Goal: Task Accomplishment & Management: Complete application form

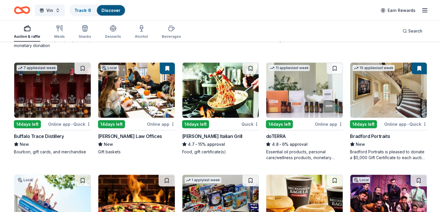
scroll to position [1380, 0]
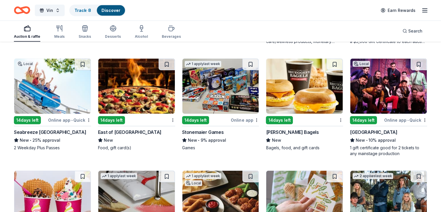
click at [198, 135] on div "Stonemaier Games" at bounding box center [203, 131] width 42 height 7
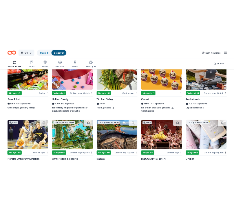
scroll to position [1873, 0]
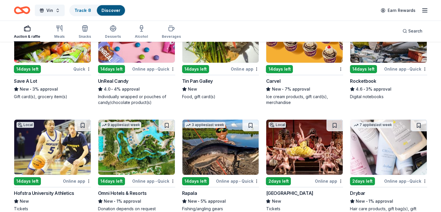
click at [358, 84] on div "Rocketbook" at bounding box center [363, 80] width 26 height 7
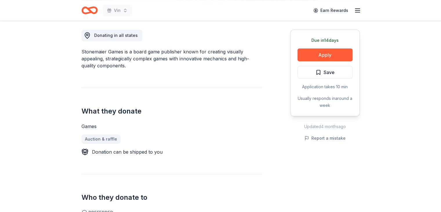
scroll to position [87, 0]
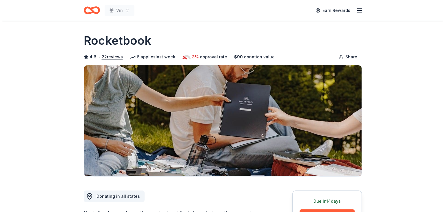
scroll to position [87, 0]
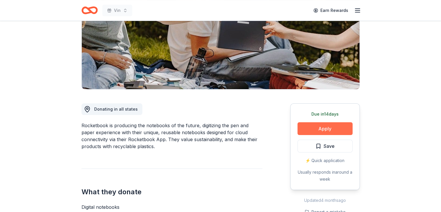
click at [316, 127] on button "Apply" at bounding box center [325, 128] width 55 height 13
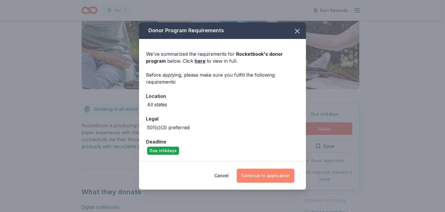
click at [261, 179] on button "Continue to application" at bounding box center [266, 175] width 58 height 14
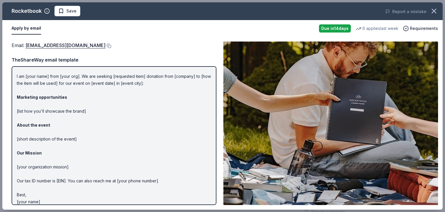
scroll to position [17, 0]
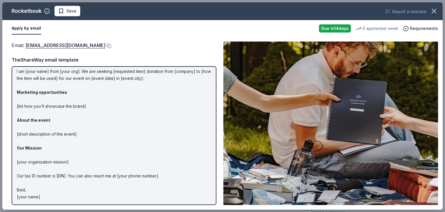
click at [140, 105] on p "Hi [name/there], I am [your name] from [your org]. We are seeking [requested it…" at bounding box center [114, 127] width 195 height 146
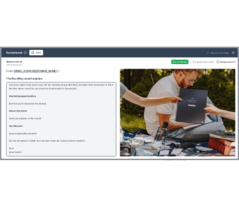
scroll to position [0, 0]
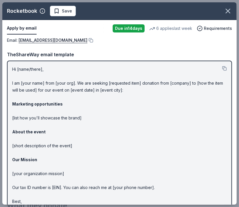
click at [145, 55] on div "TheShareWay email template" at bounding box center [119, 55] width 225 height 8
click at [228, 47] on div "Email : communityinvolvement@getrocketbook.com Email : communityinvolvement@get…" at bounding box center [119, 129] width 234 height 185
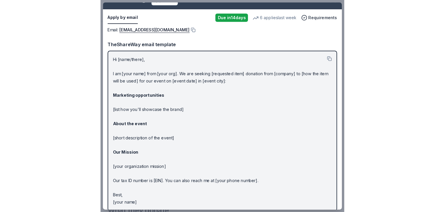
scroll to position [17, 0]
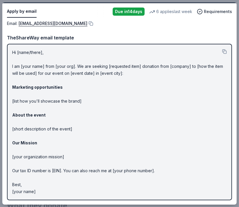
click at [213, 191] on p "Hi [name/there], I am [your name] from [your org]. We are seeking [requested it…" at bounding box center [119, 122] width 214 height 146
click at [132, 159] on p "Hi [name/there], I am [your name] from [your org]. We are seeking [requested it…" at bounding box center [119, 122] width 214 height 146
drag, startPoint x: 63, startPoint y: 23, endPoint x: 72, endPoint y: 30, distance: 11.6
click at [63, 23] on link "communityinvolvement@getrocketbook.com" at bounding box center [53, 23] width 69 height 7
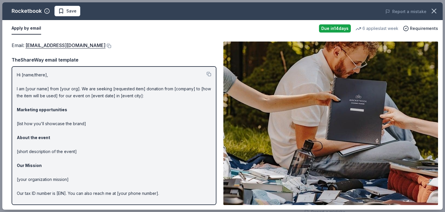
scroll to position [0, 0]
click at [57, 12] on button "Save" at bounding box center [68, 11] width 26 height 10
click at [80, 15] on html "Vin Earn Rewards Due in 14 days Share Rocketbook 4.6 • 22 reviews 6 applies las…" at bounding box center [222, 19] width 445 height 212
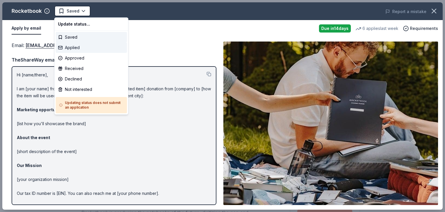
click at [78, 46] on div "Applied" at bounding box center [91, 47] width 71 height 10
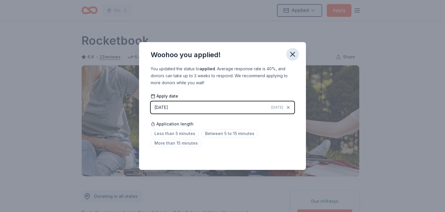
click at [297, 50] on button "button" at bounding box center [292, 54] width 13 height 13
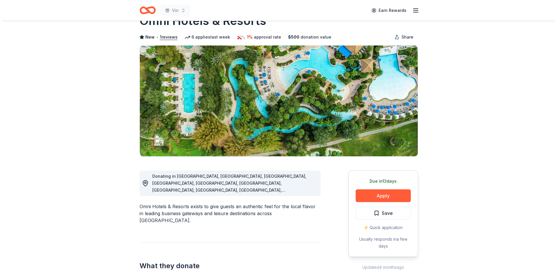
scroll to position [58, 0]
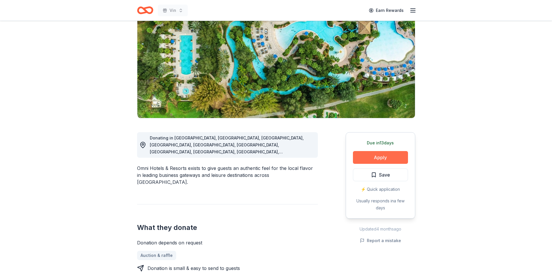
click at [366, 156] on button "Apply" at bounding box center [380, 157] width 55 height 13
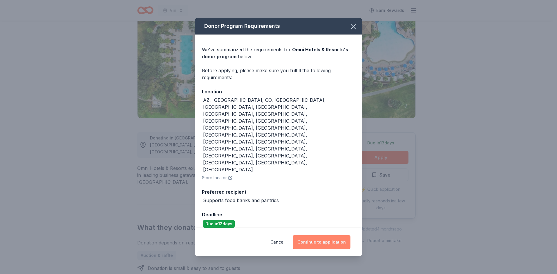
click at [326, 235] on button "Continue to application" at bounding box center [322, 242] width 58 height 14
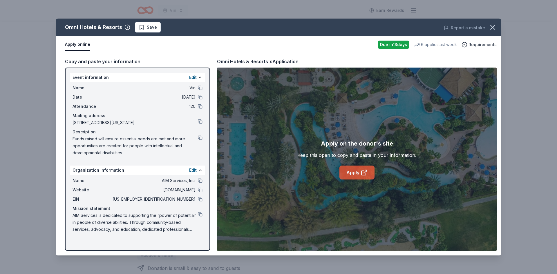
click at [350, 176] on link "Apply" at bounding box center [356, 173] width 35 height 14
click at [73, 44] on button "Apply online" at bounding box center [77, 45] width 25 height 12
click at [81, 43] on button "Apply online" at bounding box center [77, 45] width 25 height 12
click at [346, 170] on link "Apply" at bounding box center [356, 173] width 35 height 14
click at [79, 44] on button "Apply online" at bounding box center [77, 45] width 25 height 12
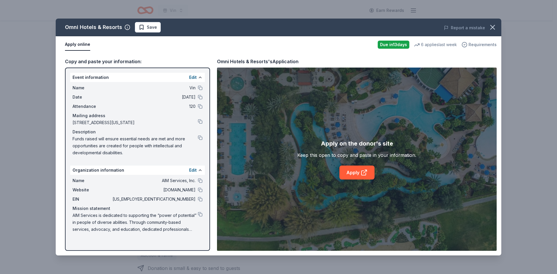
click at [478, 46] on span "Requirements" at bounding box center [482, 44] width 28 height 7
click at [315, 164] on div "Apply on the donor's site Keep this open to copy and paste in your information.…" at bounding box center [356, 159] width 119 height 41
click at [365, 173] on icon at bounding box center [363, 173] width 4 height 4
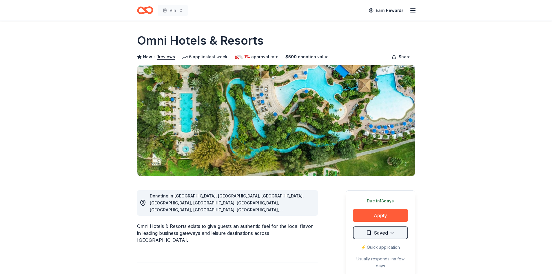
click at [389, 232] on html "Vin Earn Rewards Due in 13 days Share Omni Hotels & Resorts New • 1 reviews 6 a…" at bounding box center [276, 137] width 552 height 274
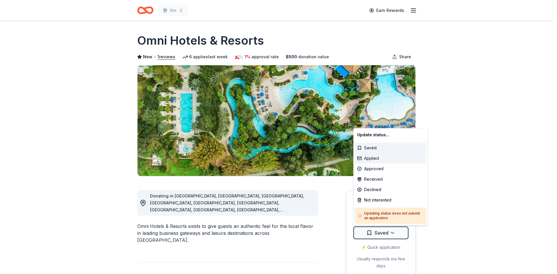
click at [381, 161] on div "Applied" at bounding box center [390, 158] width 71 height 10
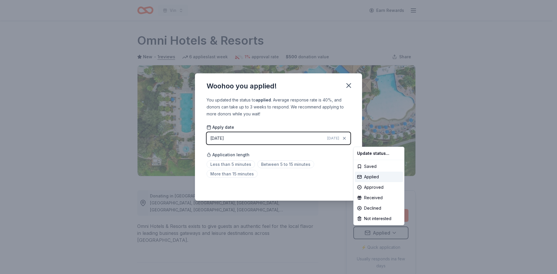
click at [348, 82] on html "Vin Earn Rewards Due in 13 days Share Omni Hotels & Resorts New • 1 reviews 6 a…" at bounding box center [278, 137] width 557 height 274
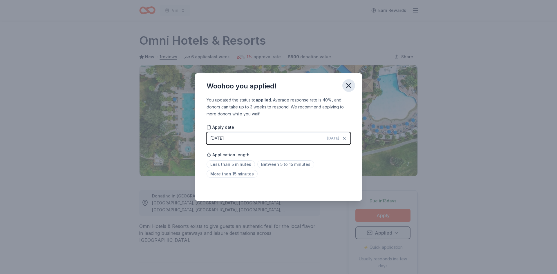
click at [348, 85] on icon "button" at bounding box center [349, 86] width 4 height 4
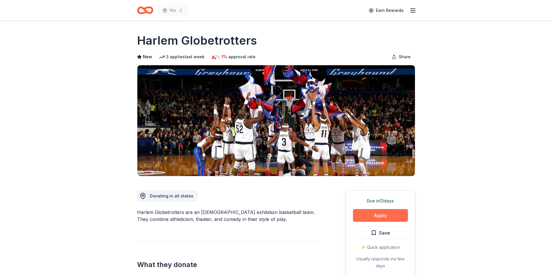
click at [372, 216] on button "Apply" at bounding box center [380, 215] width 55 height 13
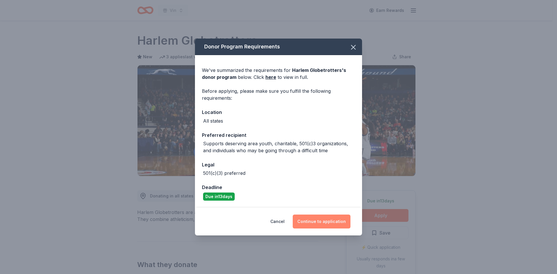
click at [316, 217] on button "Continue to application" at bounding box center [322, 222] width 58 height 14
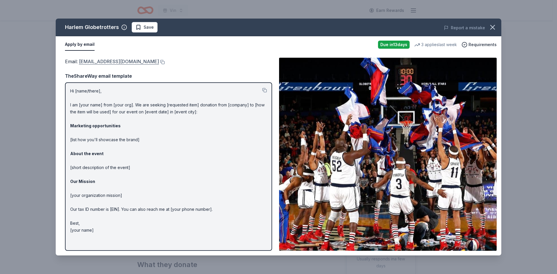
click at [128, 62] on link "[EMAIL_ADDRESS][DOMAIN_NAME]" at bounding box center [119, 62] width 80 height 8
click at [493, 28] on icon "button" at bounding box center [492, 27] width 4 height 4
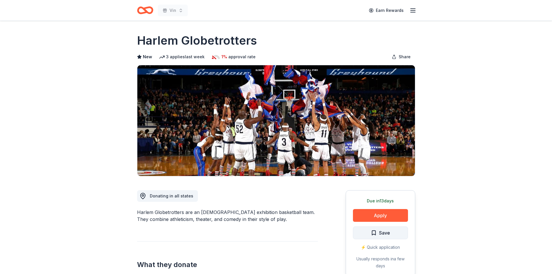
click at [389, 230] on span "Save" at bounding box center [384, 233] width 11 height 8
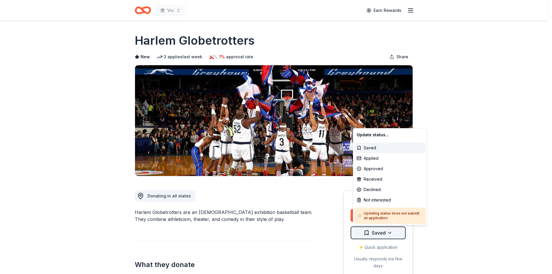
click at [390, 234] on html "Vin Earn Rewards Due [DATE] Share Harlem Globetrotters New 3 applies last week …" at bounding box center [276, 137] width 552 height 274
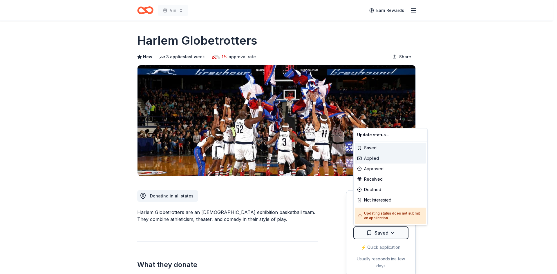
click at [374, 159] on div "Applied" at bounding box center [390, 158] width 71 height 10
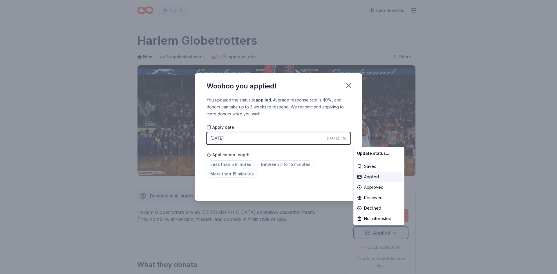
click at [349, 85] on html "Vin Earn Rewards Due [DATE] Share Harlem Globetrotters New 3 applies last week …" at bounding box center [278, 137] width 557 height 274
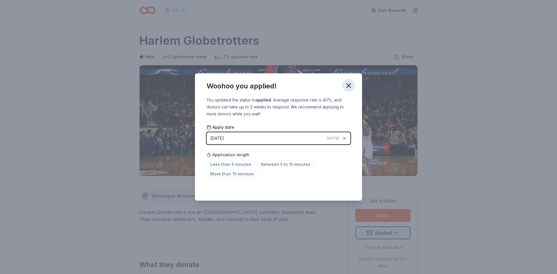
click at [345, 84] on icon "button" at bounding box center [348, 85] width 8 height 8
